Goal: Navigation & Orientation: Find specific page/section

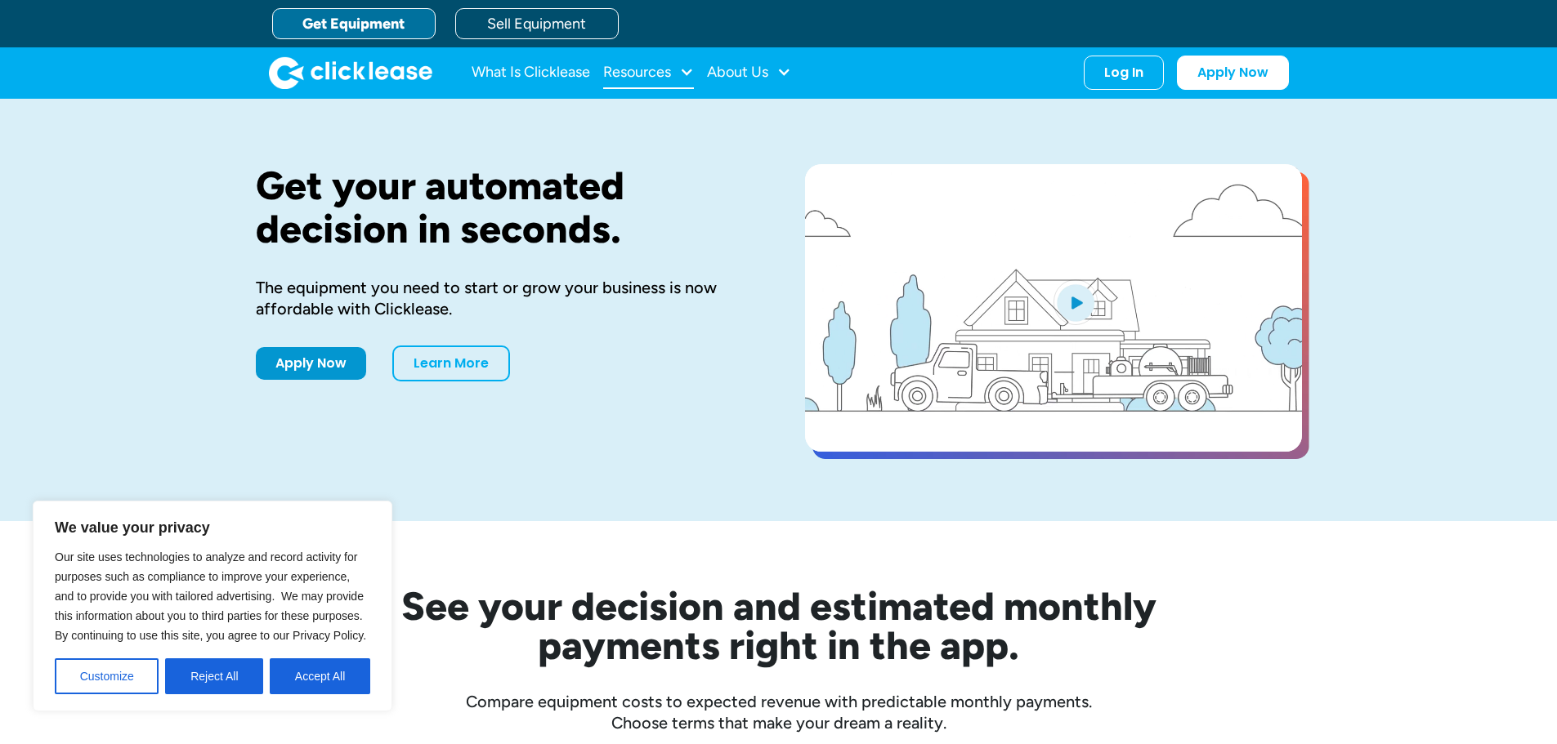
click at [682, 73] on div at bounding box center [686, 72] width 15 height 15
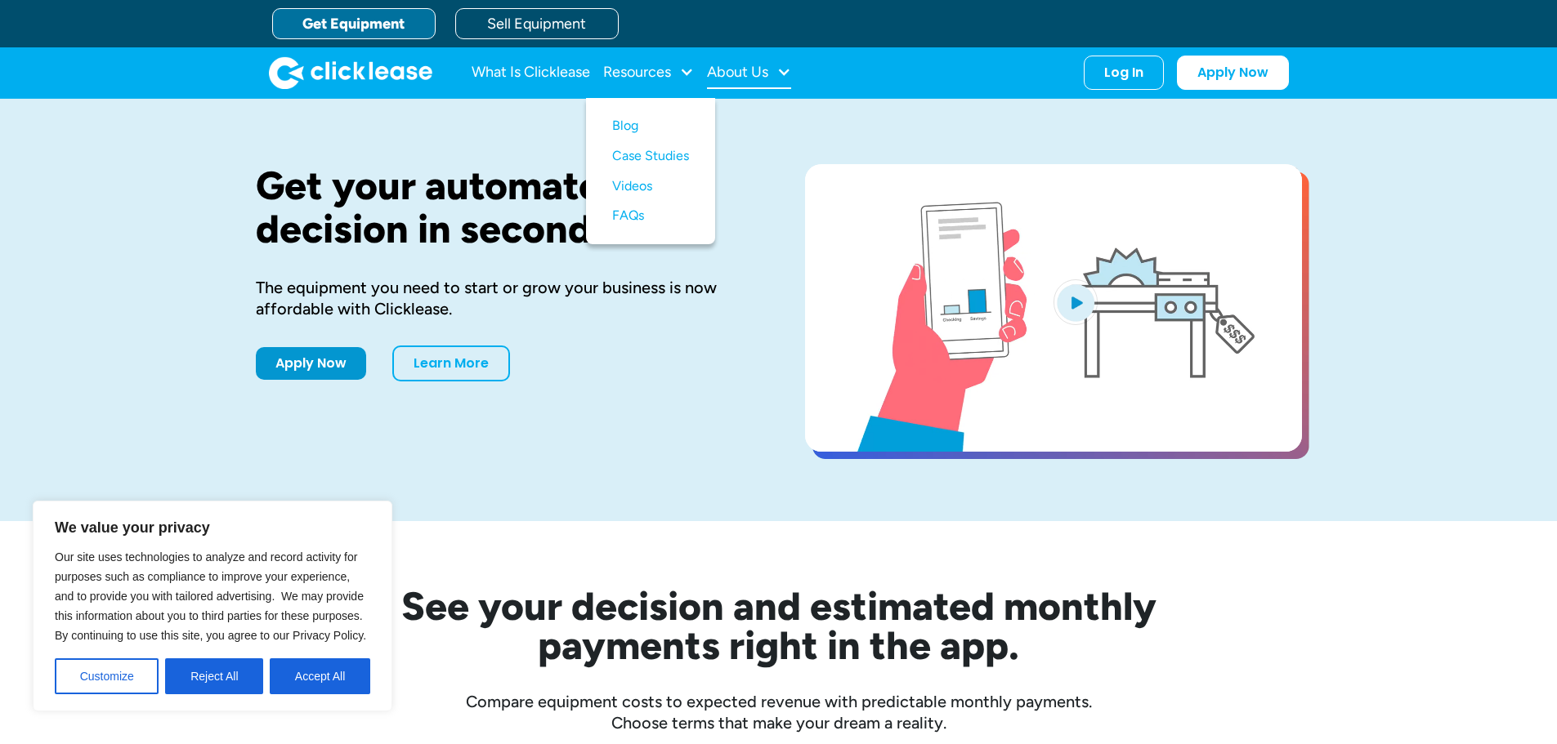
click at [791, 74] on div at bounding box center [783, 72] width 15 height 15
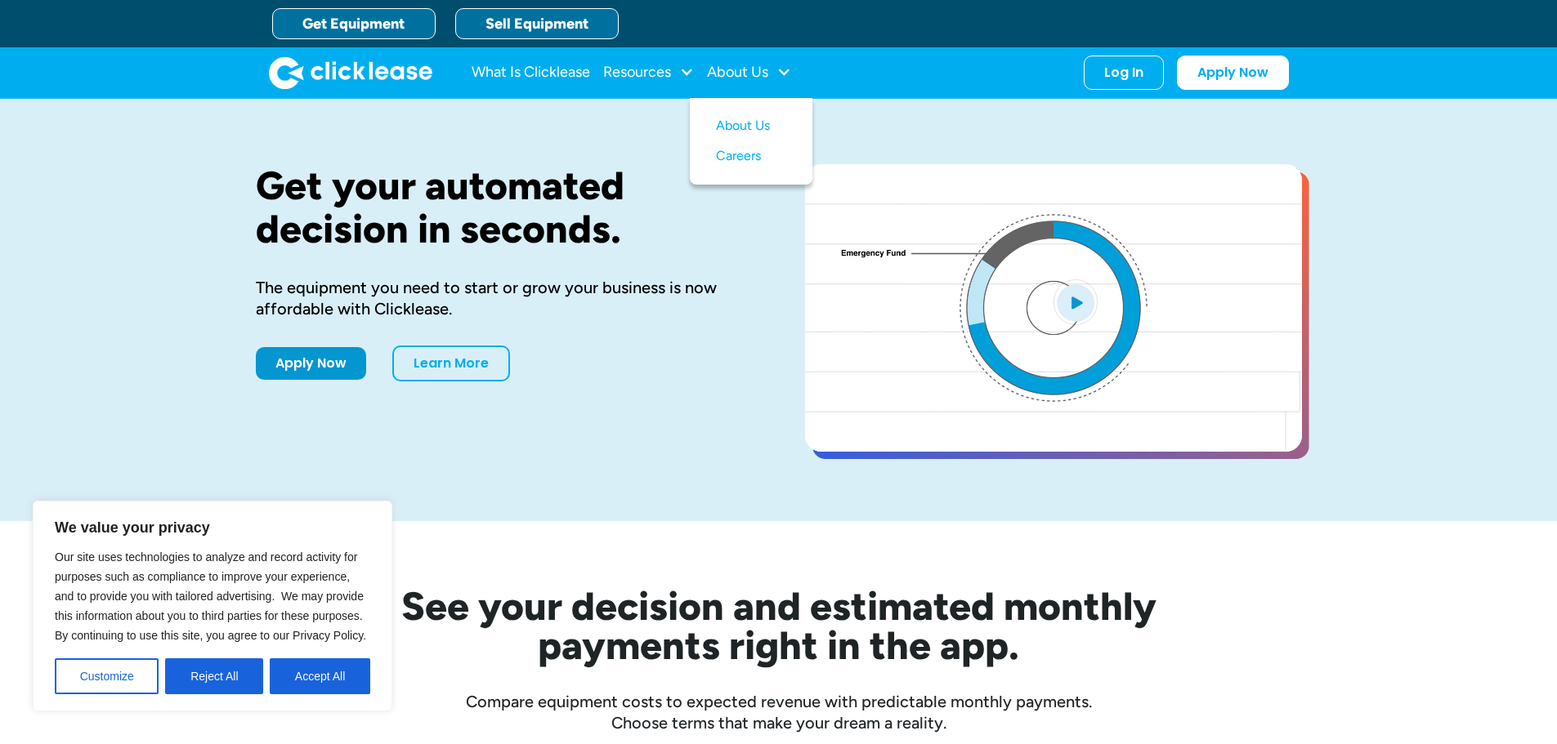
click at [523, 16] on link "Sell Equipment" at bounding box center [536, 23] width 163 height 31
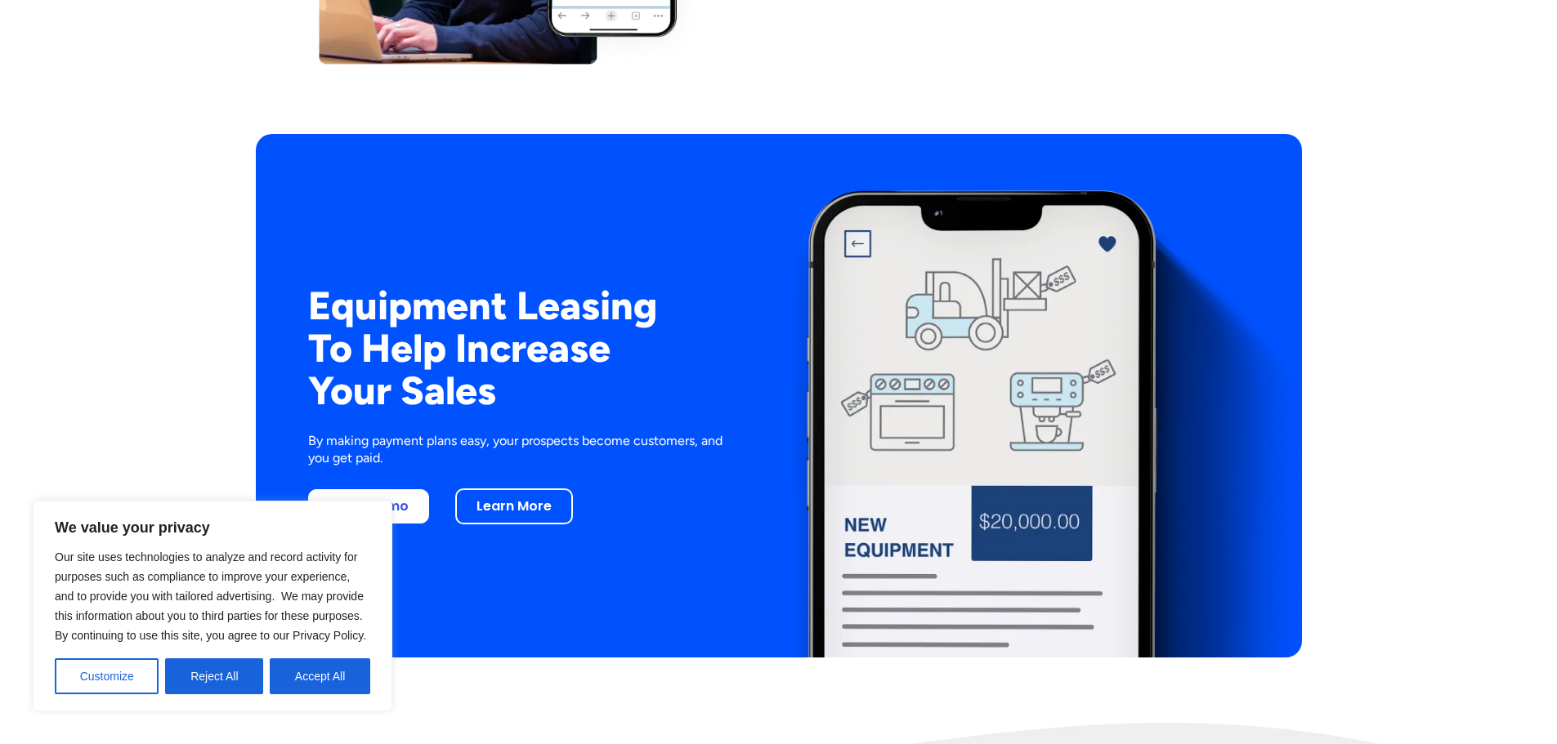
scroll to position [3023, 0]
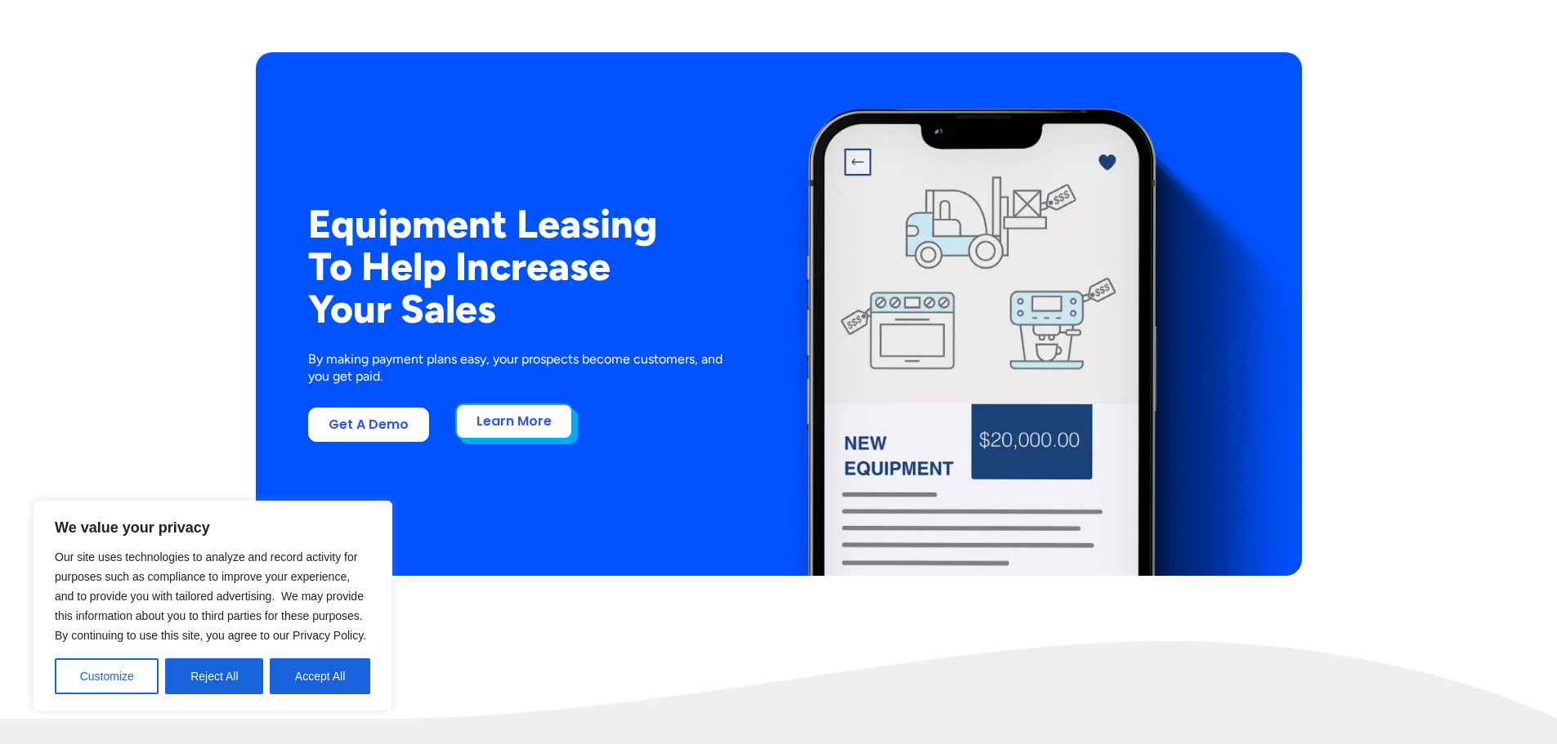
click at [521, 425] on link "Learn More" at bounding box center [514, 422] width 118 height 36
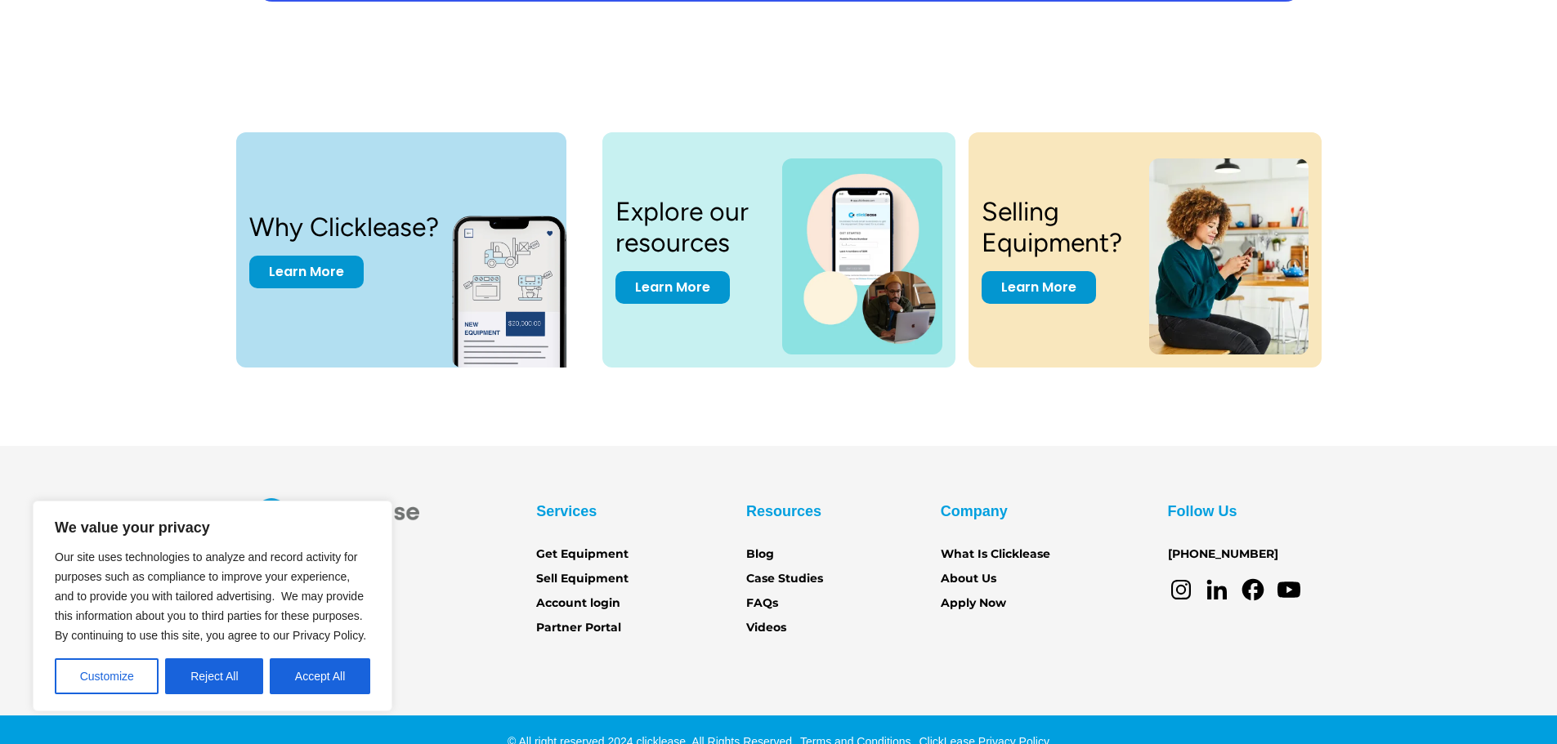
scroll to position [3403, 0]
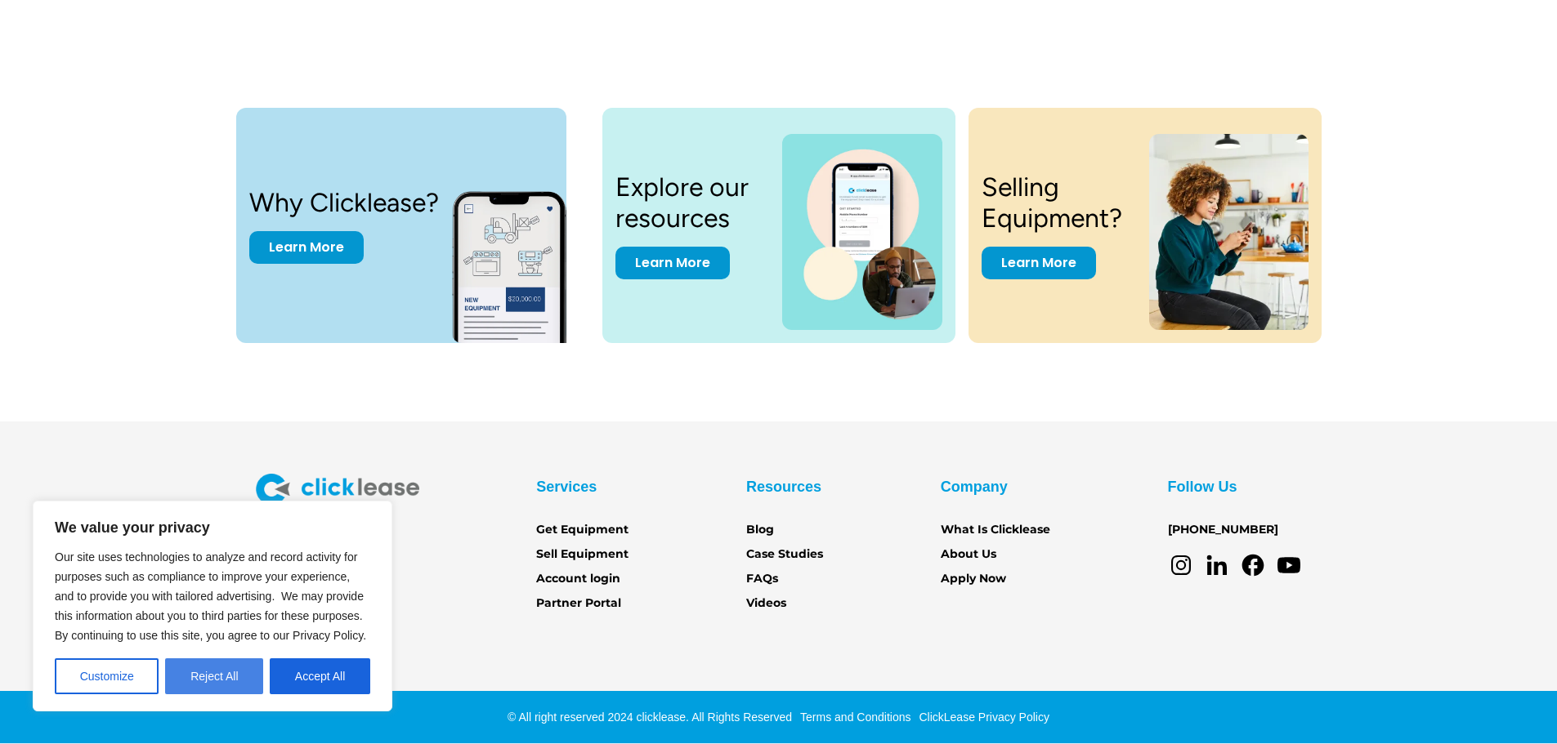
click at [222, 673] on button "Reject All" at bounding box center [214, 677] width 98 height 36
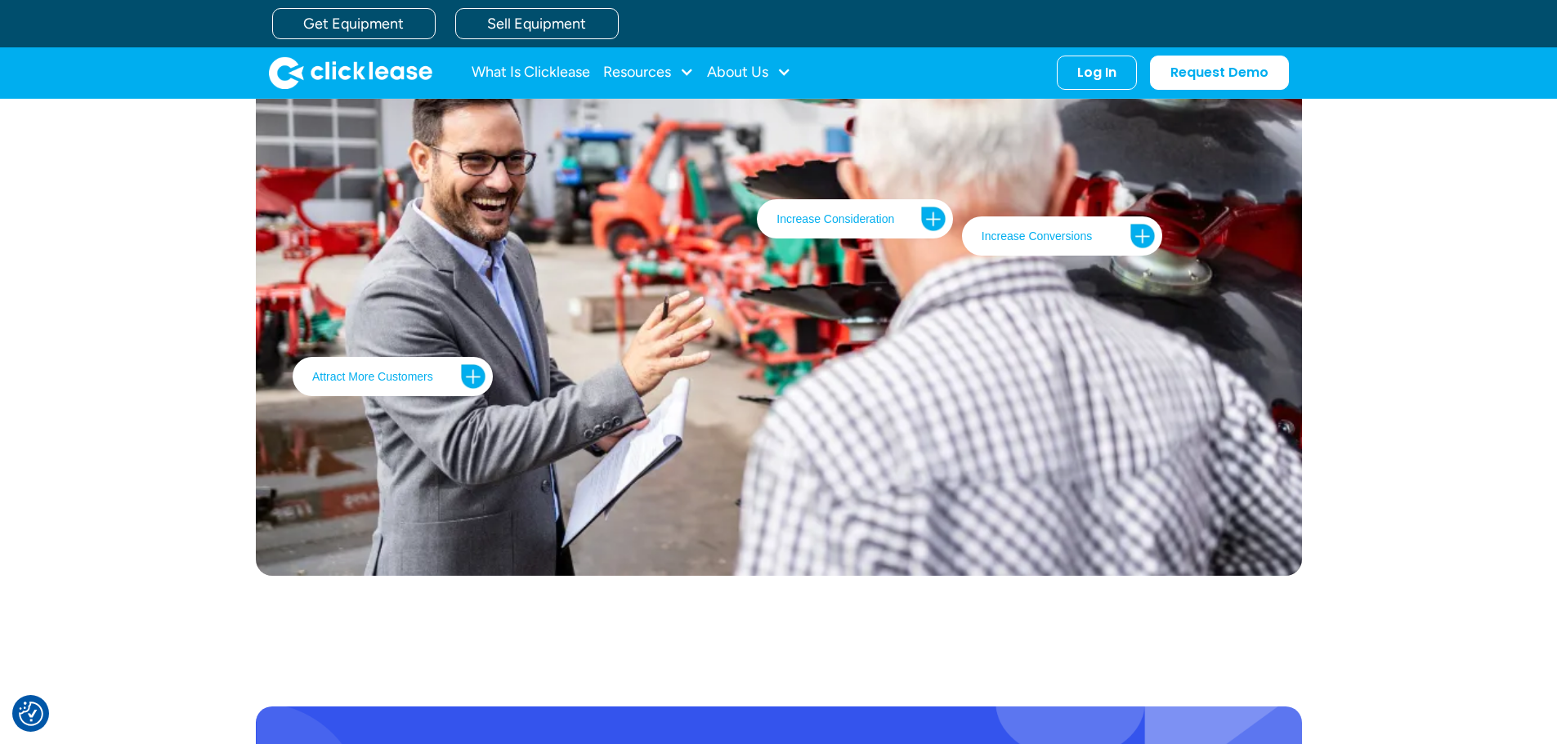
scroll to position [2095, 0]
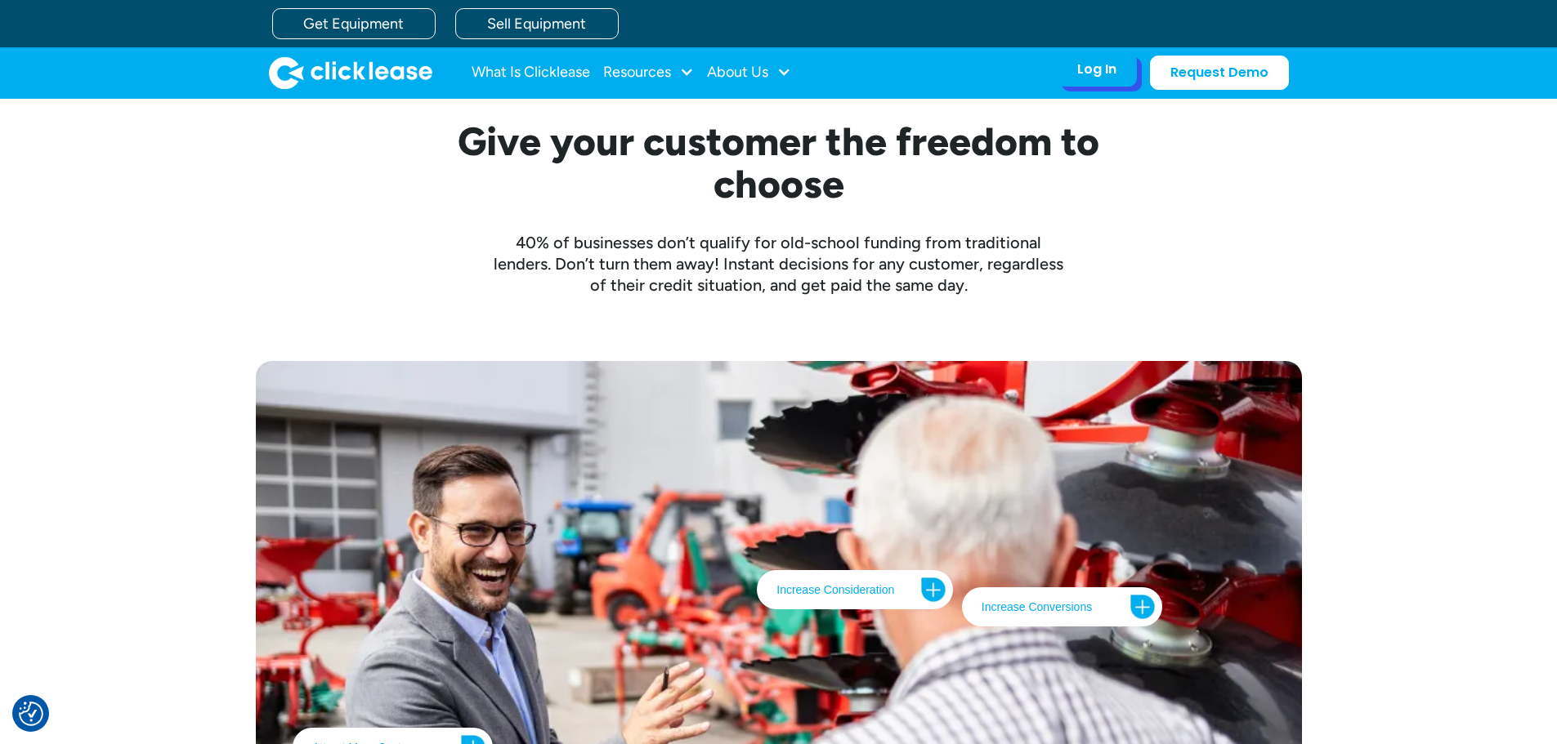
click at [1127, 65] on div "Log In Account login I use Clicklease to get my equipment Partner Portal I offe…" at bounding box center [1097, 69] width 80 height 34
click at [1084, 78] on div "Log In Account login I use Clicklease to get my equipment Partner Portal I offe…" at bounding box center [1097, 69] width 80 height 34
click at [1079, 74] on div "Log In" at bounding box center [1096, 69] width 39 height 16
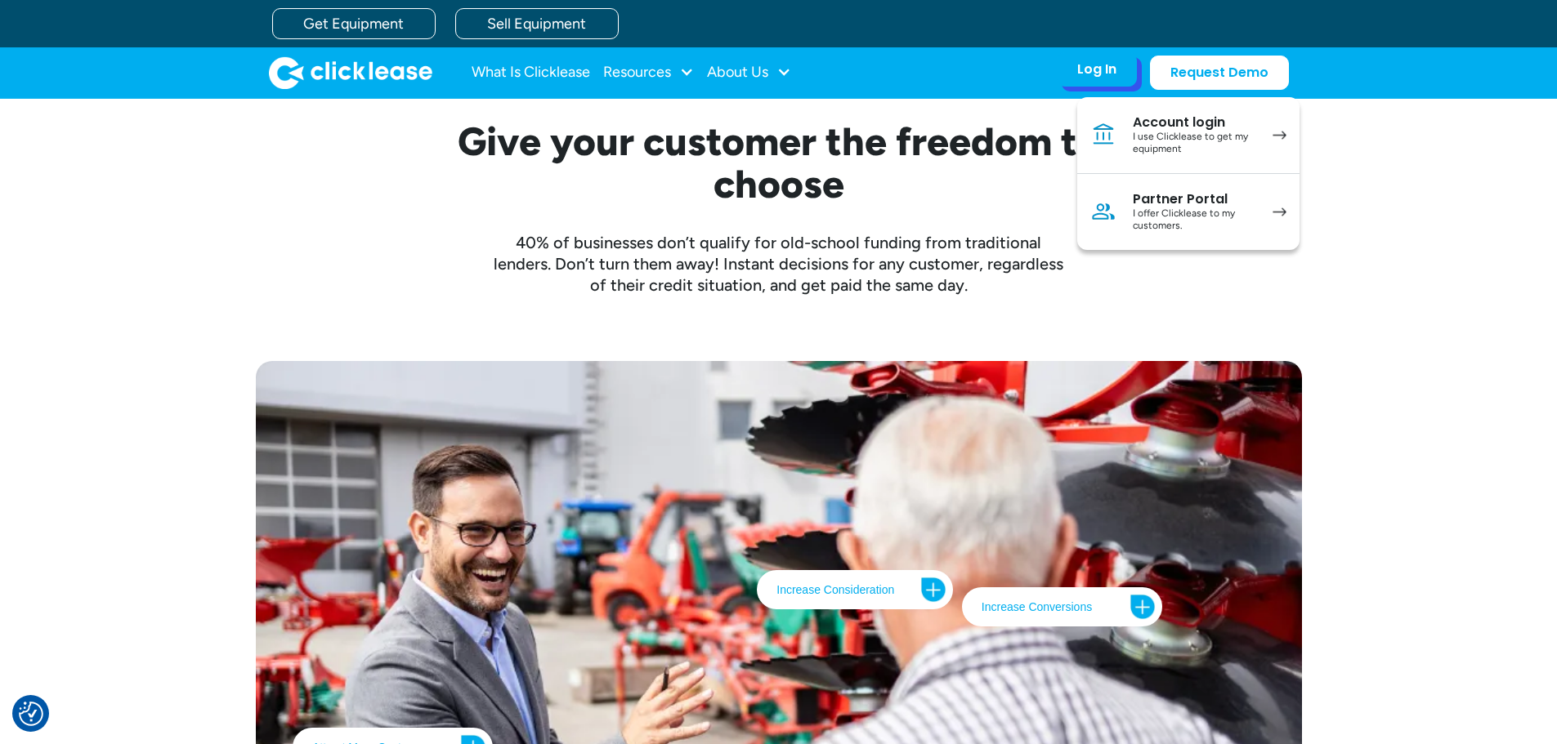
click at [1201, 201] on div "Partner Portal" at bounding box center [1194, 199] width 123 height 16
